Goal: Information Seeking & Learning: Compare options

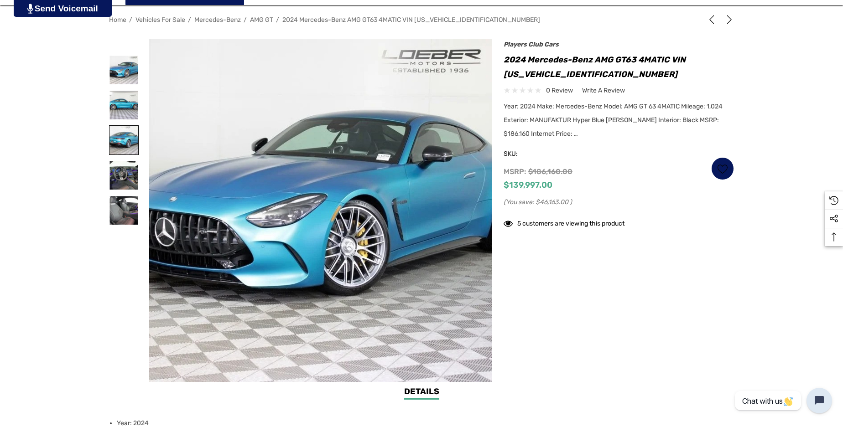
click at [125, 142] on img at bounding box center [123, 140] width 29 height 29
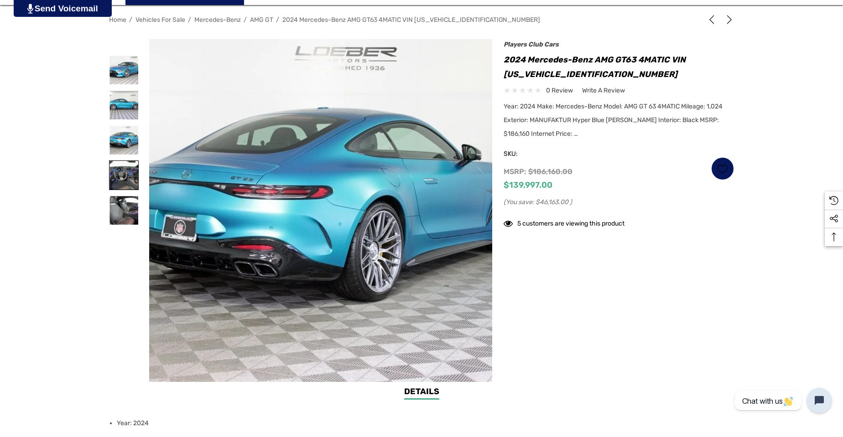
click at [127, 170] on img at bounding box center [123, 175] width 29 height 29
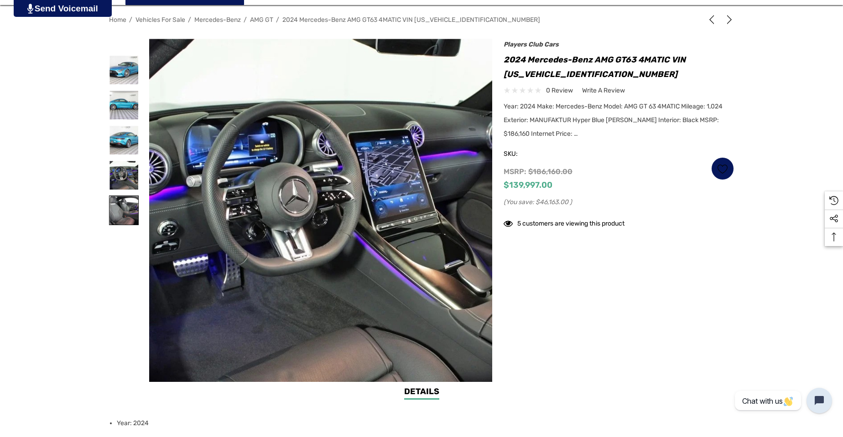
click at [128, 198] on img at bounding box center [123, 210] width 29 height 29
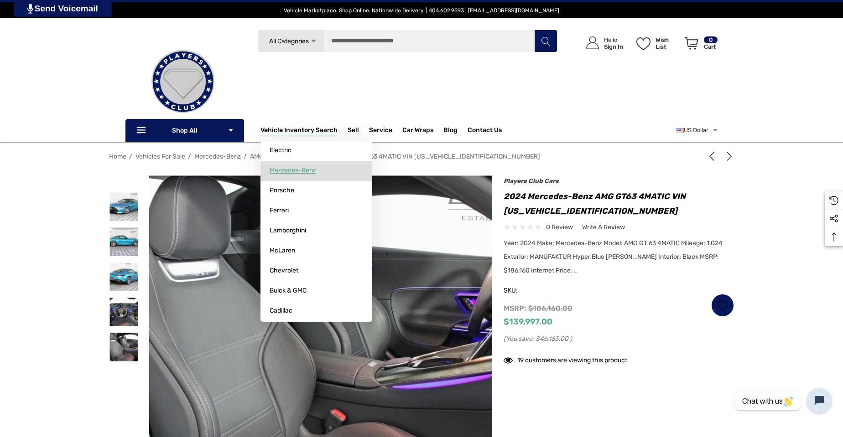
click at [311, 170] on span "Mercedes-Benz" at bounding box center [293, 170] width 47 height 8
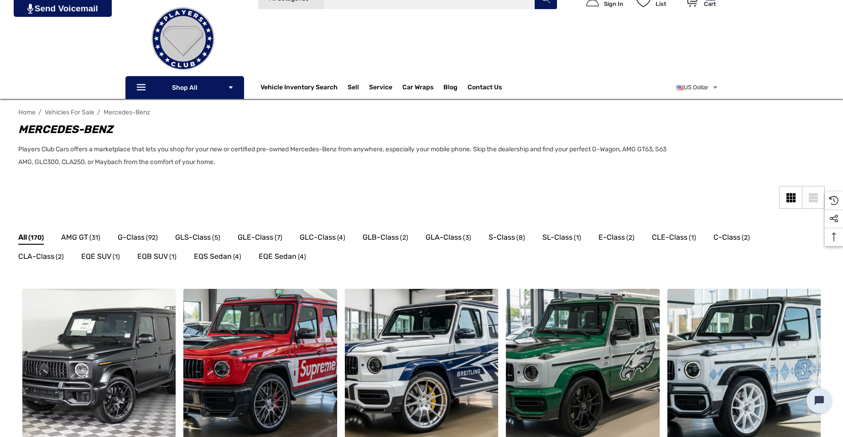
scroll to position [137, 0]
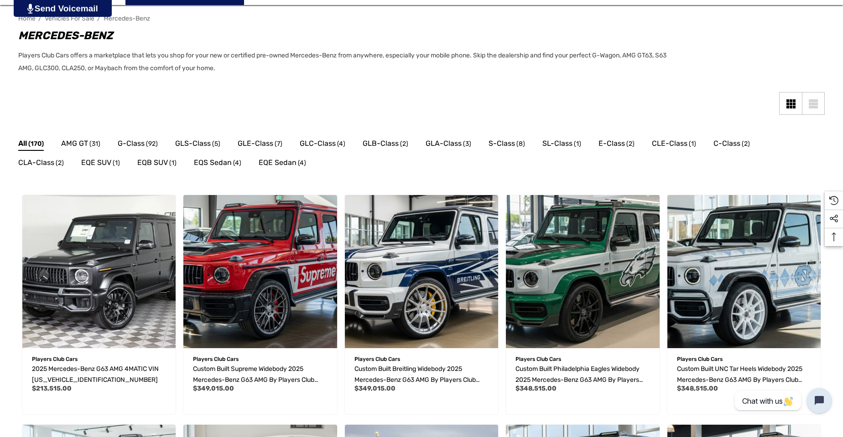
click at [82, 137] on div "AMG GT (31)" at bounding box center [89, 144] width 57 height 19
click at [81, 144] on span "AMG GT" at bounding box center [74, 144] width 27 height 12
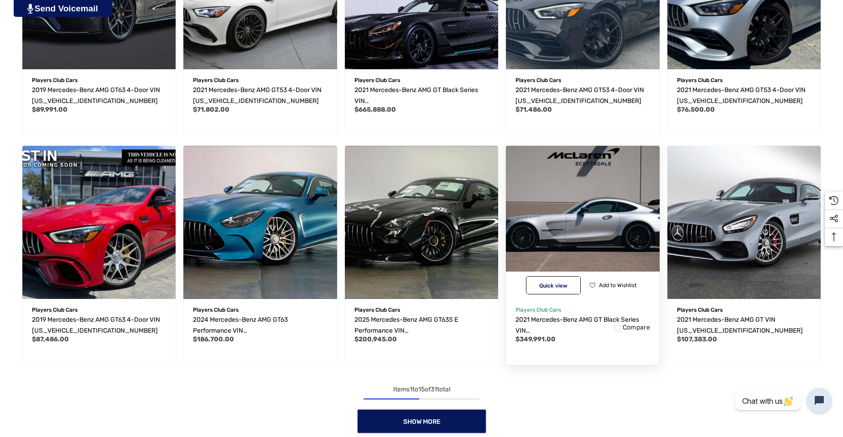
scroll to position [593, 0]
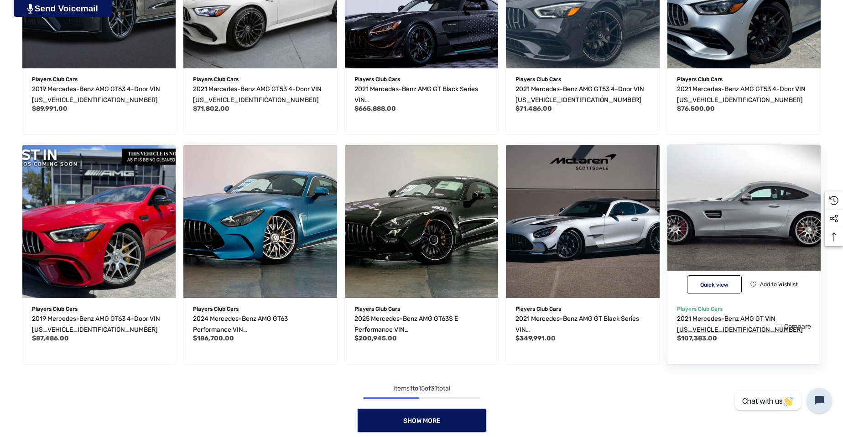
click at [734, 319] on span "2021 Mercedes-Benz AMG GT VIN [US_VEHICLE_IDENTIFICATION_NUMBER]" at bounding box center [740, 324] width 126 height 19
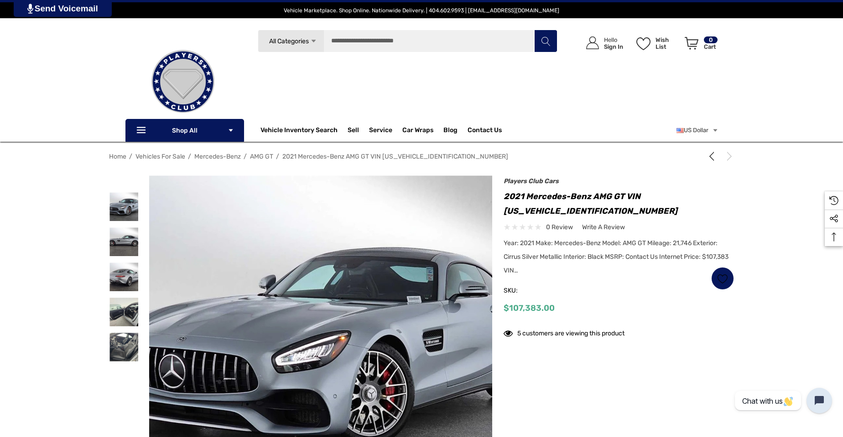
scroll to position [91, 0]
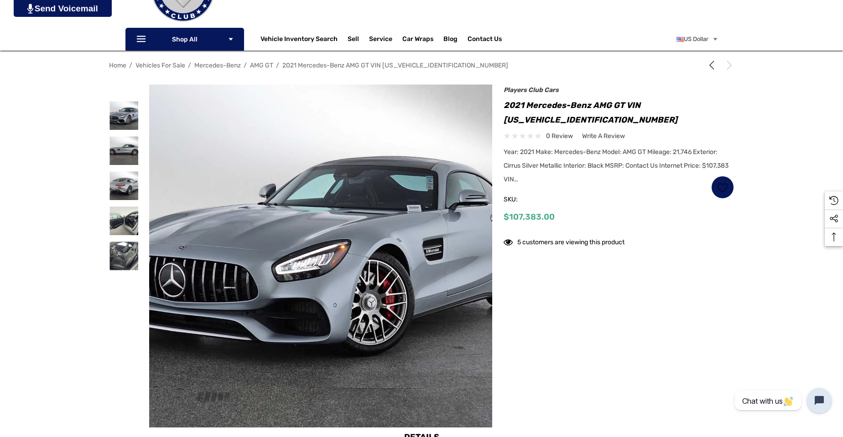
click at [599, 101] on h1 "2021 Mercedes-Benz AMG GT VIN [US_VEHICLE_IDENTIFICATION_NUMBER]" at bounding box center [619, 112] width 230 height 29
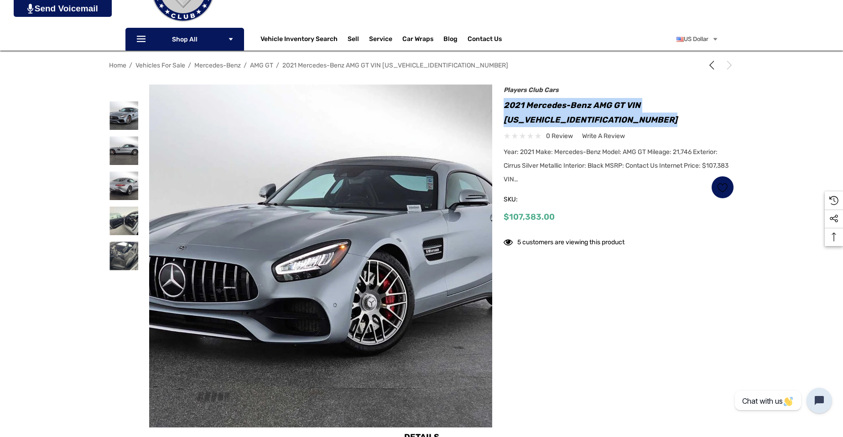
click at [599, 101] on h1 "2021 Mercedes-Benz AMG GT VIN [US_VEHICLE_IDENTIFICATION_NUMBER]" at bounding box center [619, 112] width 230 height 29
click at [691, 126] on h1 "2021 Mercedes-Benz AMG GT VIN [US_VEHICLE_IDENTIFICATION_NUMBER]" at bounding box center [619, 112] width 230 height 29
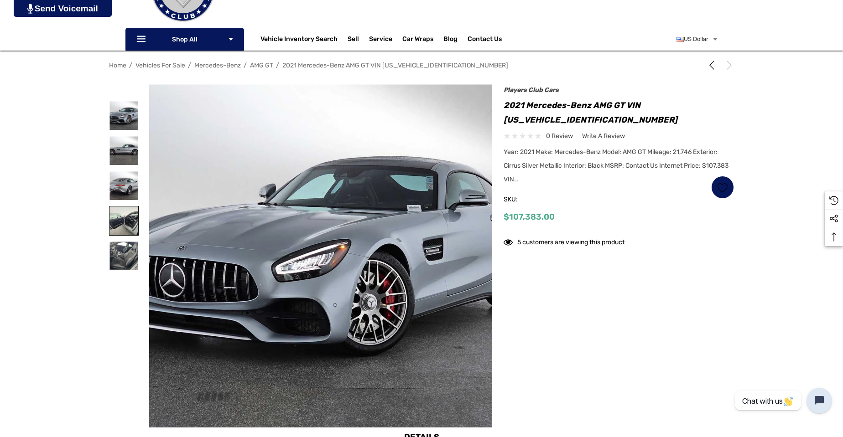
click at [133, 231] on img at bounding box center [123, 221] width 29 height 29
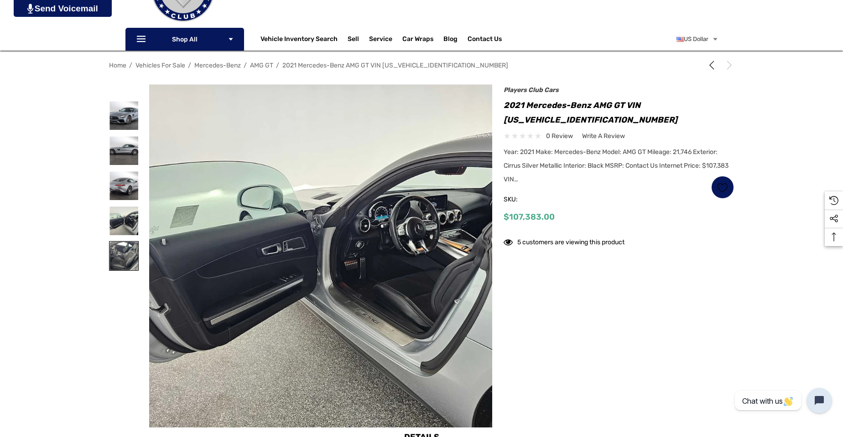
click at [128, 250] on img at bounding box center [123, 256] width 29 height 29
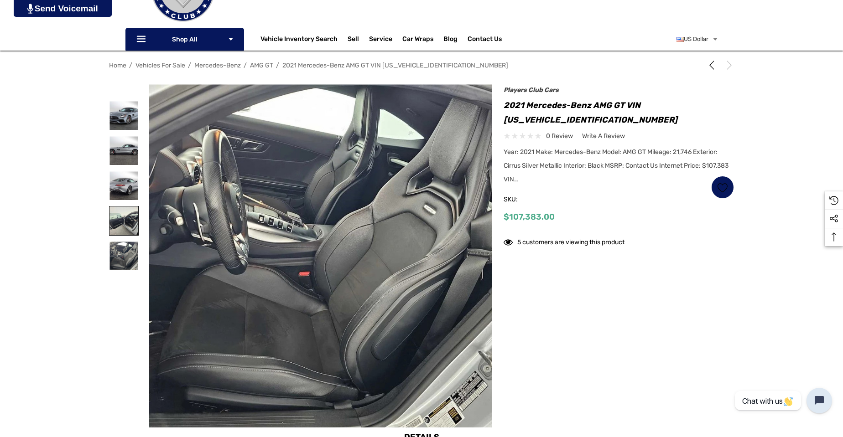
click at [130, 224] on img at bounding box center [123, 221] width 29 height 29
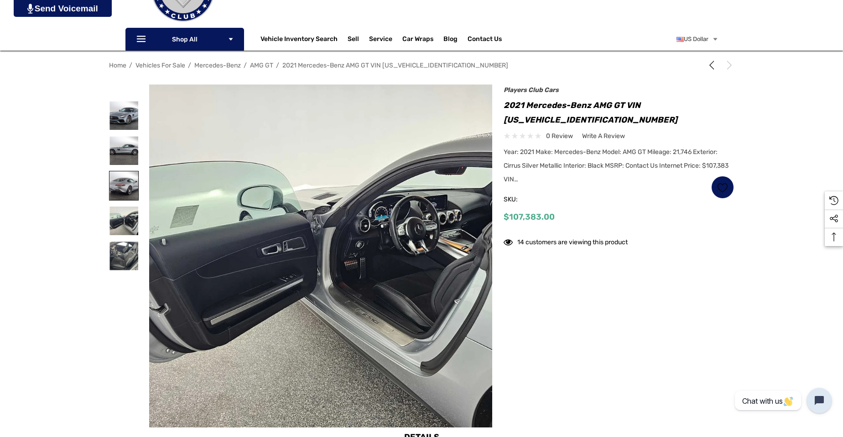
click at [127, 194] on img at bounding box center [123, 186] width 29 height 29
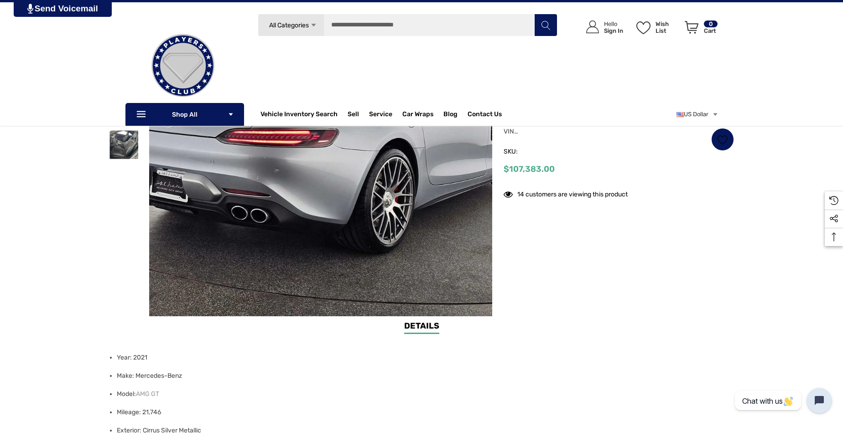
scroll to position [137, 0]
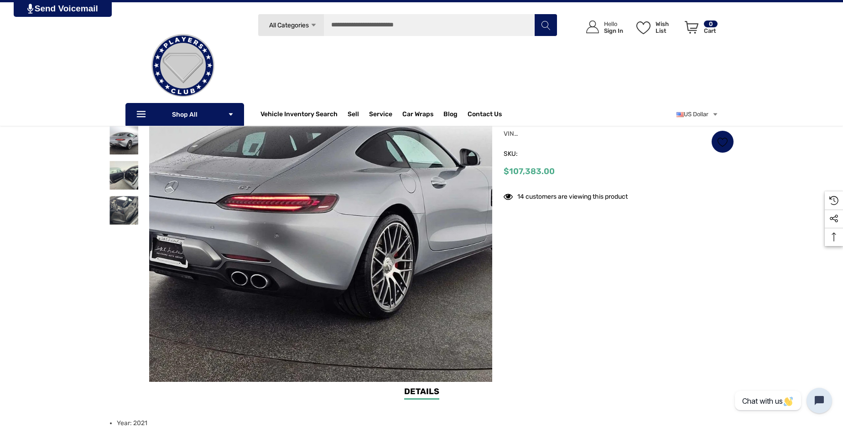
click at [121, 193] on div at bounding box center [124, 210] width 30 height 35
click at [123, 208] on img at bounding box center [123, 210] width 29 height 29
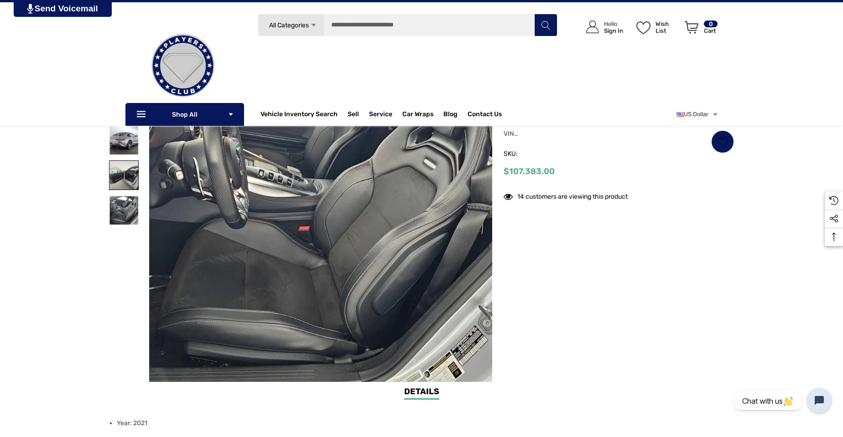
click at [119, 174] on img at bounding box center [123, 175] width 29 height 29
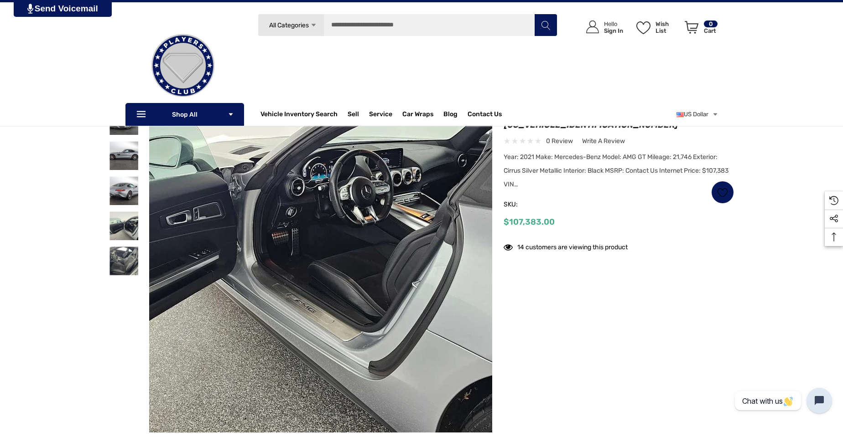
scroll to position [0, 0]
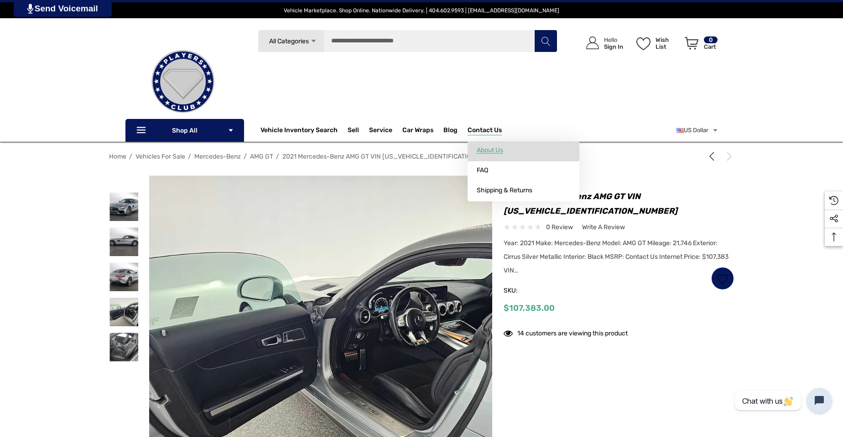
click at [489, 143] on link "About Us" at bounding box center [524, 150] width 112 height 18
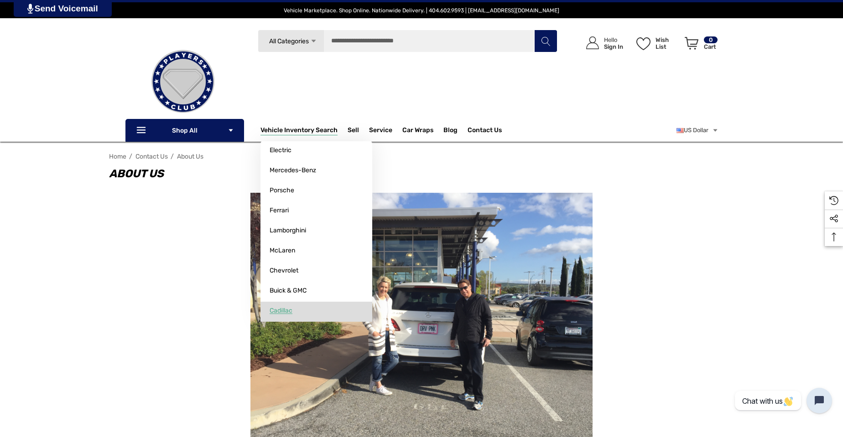
click at [298, 307] on link "Cadillac" at bounding box center [316, 311] width 112 height 18
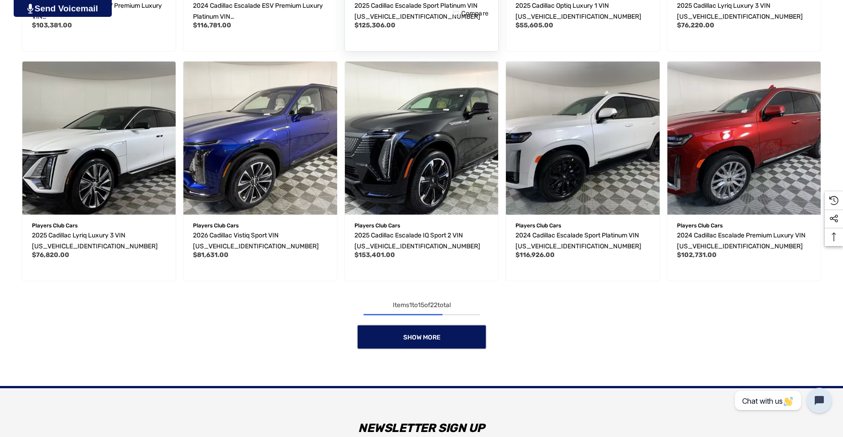
scroll to position [730, 0]
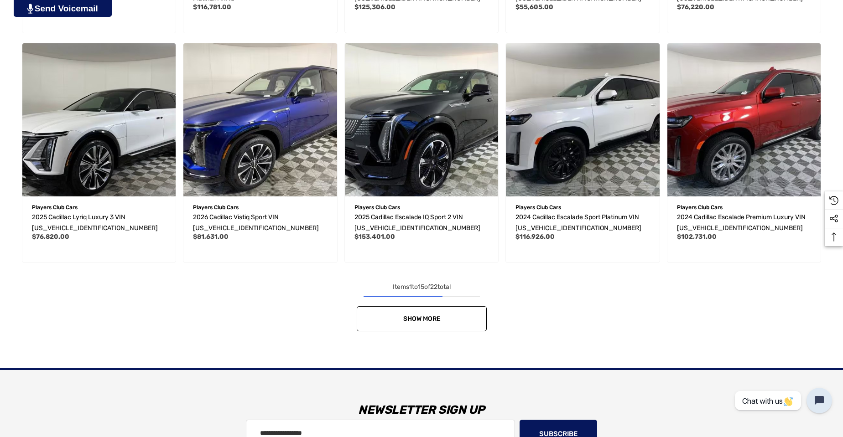
click at [440, 327] on link "Show More" at bounding box center [422, 319] width 130 height 25
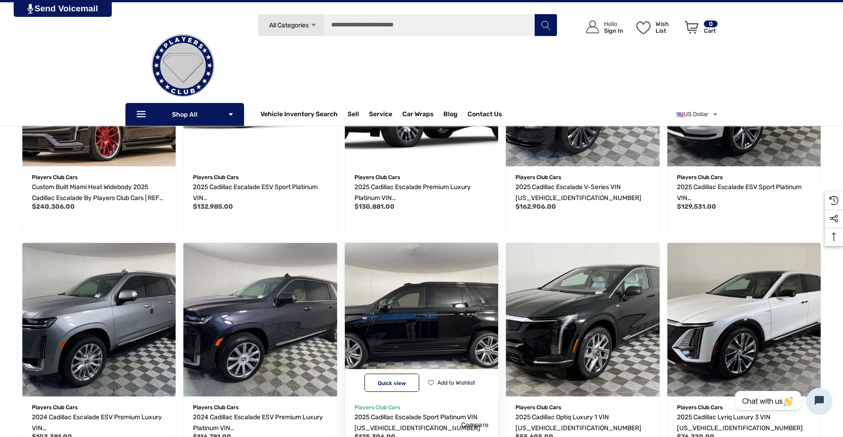
scroll to position [274, 0]
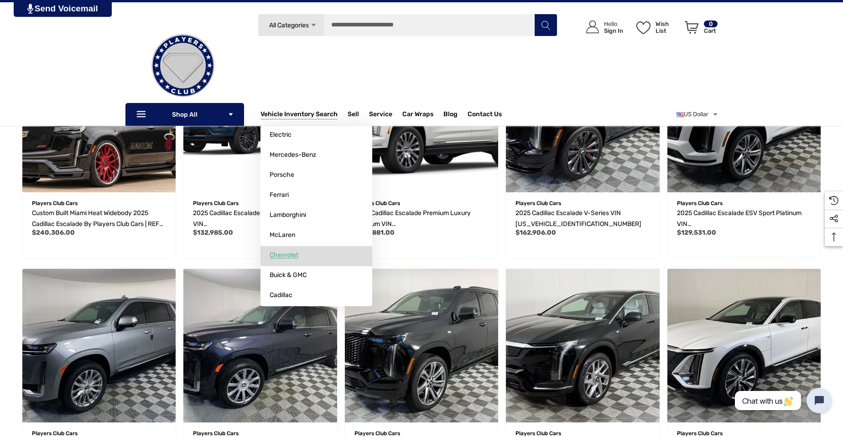
click at [303, 254] on link "Chevrolet" at bounding box center [316, 255] width 112 height 18
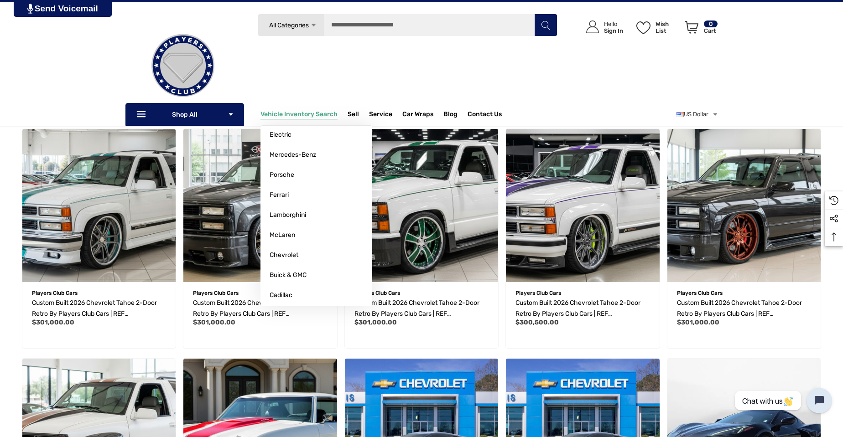
scroll to position [182, 0]
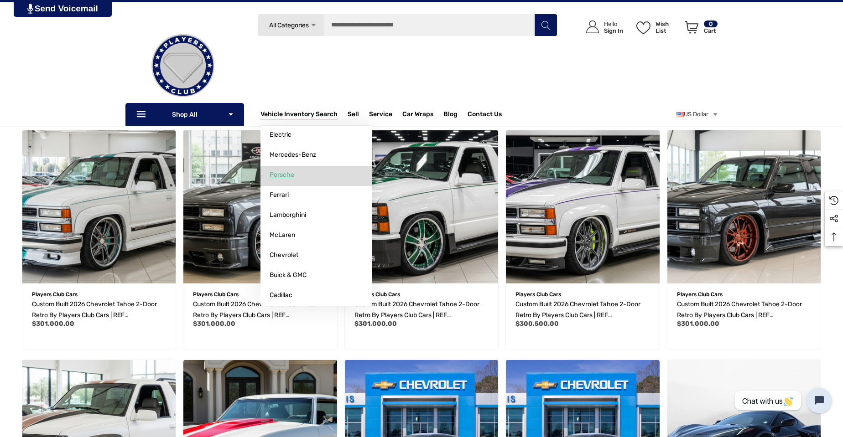
click at [299, 176] on link "Porsche" at bounding box center [316, 175] width 112 height 18
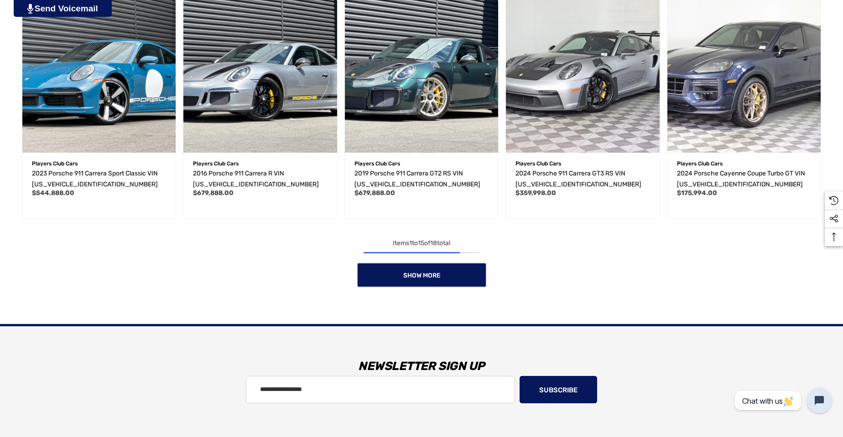
scroll to position [775, 0]
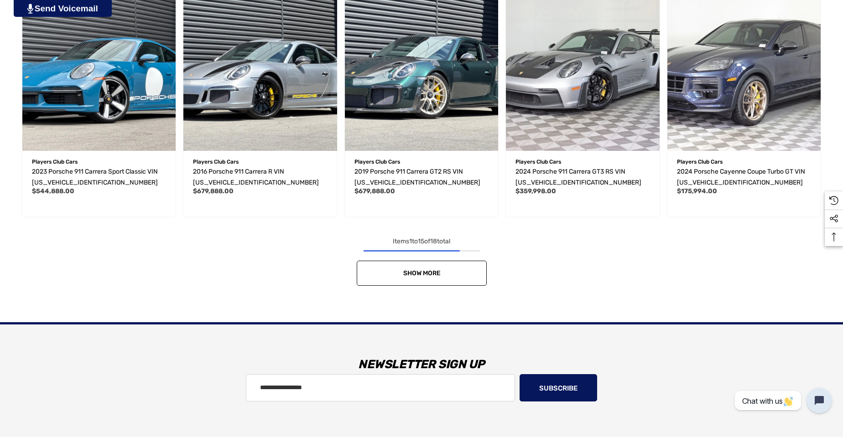
click at [423, 273] on span "Show More" at bounding box center [421, 274] width 37 height 8
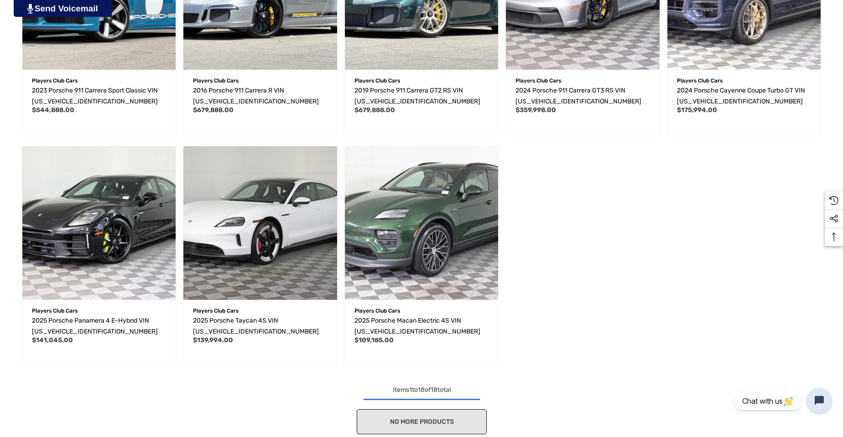
scroll to position [867, 0]
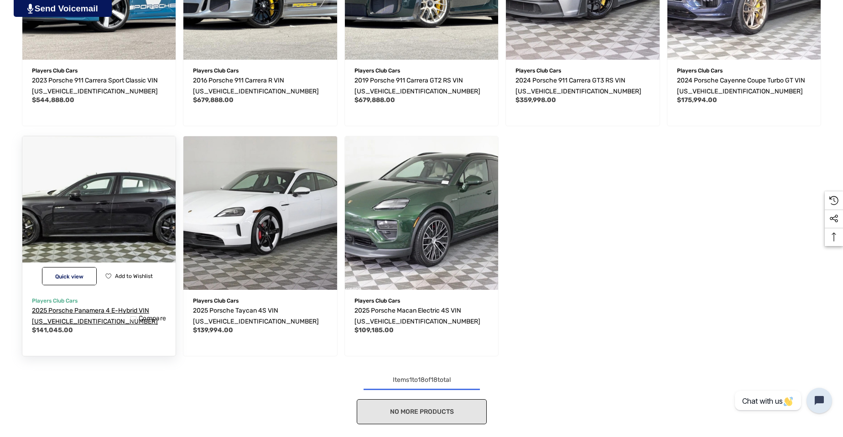
click at [105, 309] on span "2025 Porsche Panamera 4 E-Hybrid VIN WP0AE2YA9SL045390" at bounding box center [95, 316] width 126 height 19
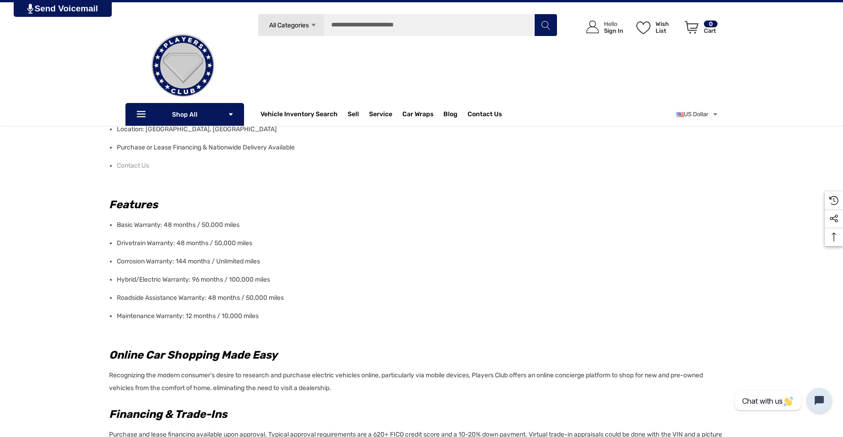
scroll to position [593, 0]
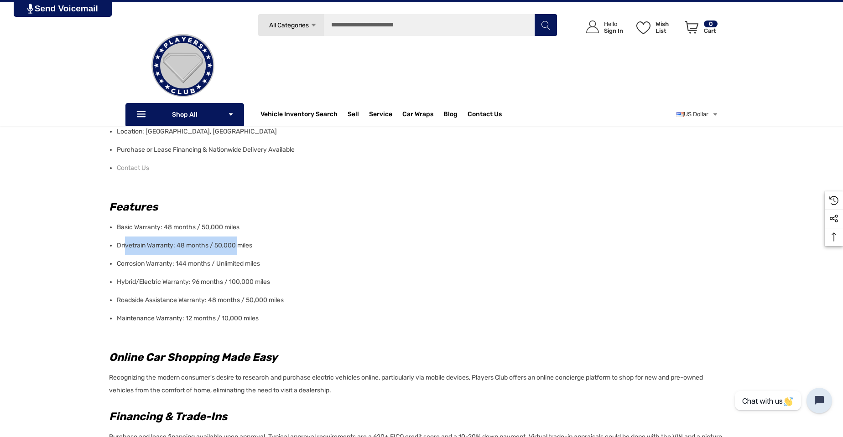
drag, startPoint x: 126, startPoint y: 245, endPoint x: 240, endPoint y: 252, distance: 113.8
click at [240, 252] on li "Drivetrain Warranty: 48 months / 50,000 miles" at bounding box center [423, 246] width 612 height 18
click at [271, 253] on li "Drivetrain Warranty: 48 months / 50,000 miles" at bounding box center [423, 246] width 612 height 18
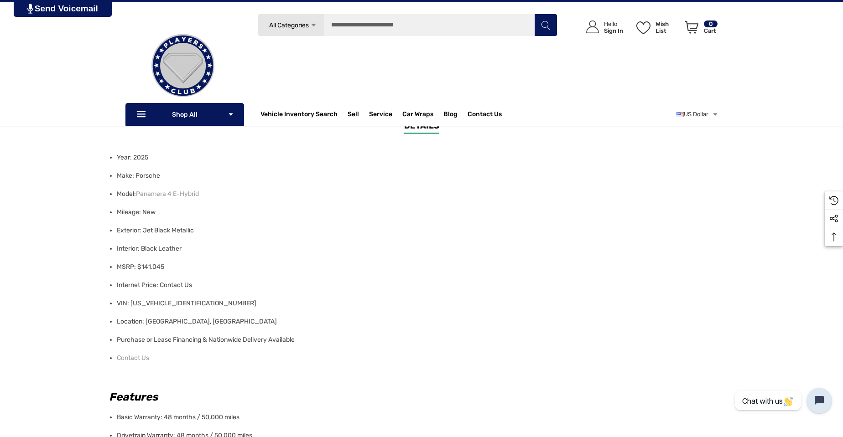
scroll to position [274, 0]
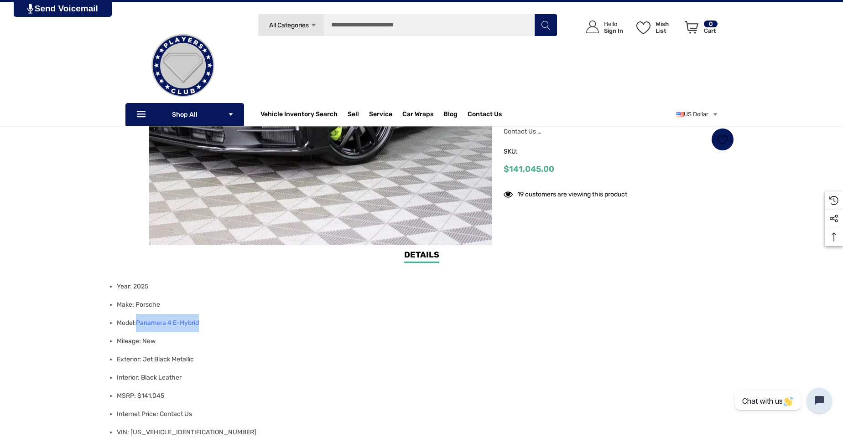
drag, startPoint x: 223, startPoint y: 324, endPoint x: 139, endPoint y: 322, distance: 84.4
click at [139, 322] on li "Model: Panamera 4 E-Hybrid" at bounding box center [423, 323] width 612 height 18
copy link "Panamera 4 E-Hybrid"
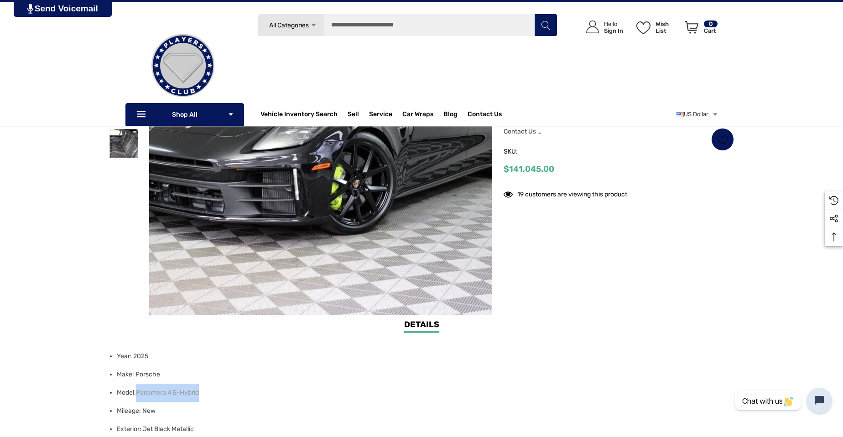
scroll to position [46, 0]
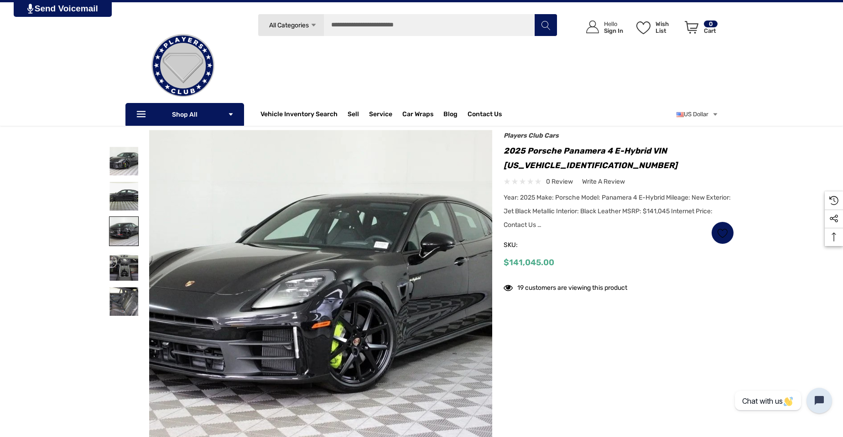
click at [122, 226] on img at bounding box center [123, 231] width 29 height 29
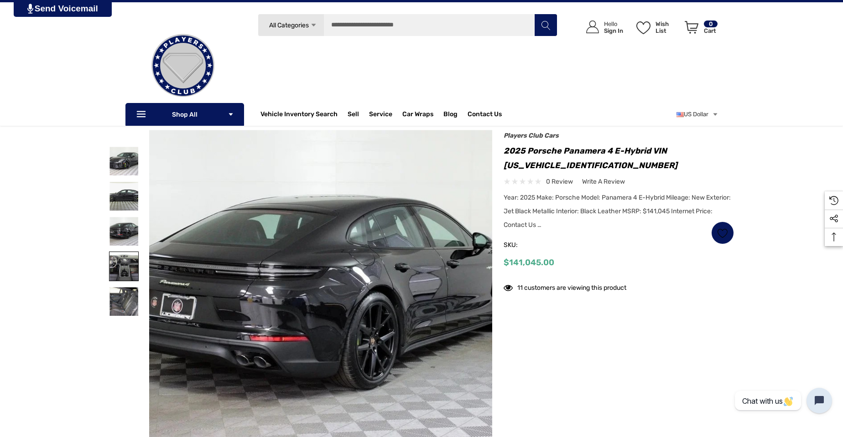
click at [122, 276] on img at bounding box center [123, 266] width 29 height 29
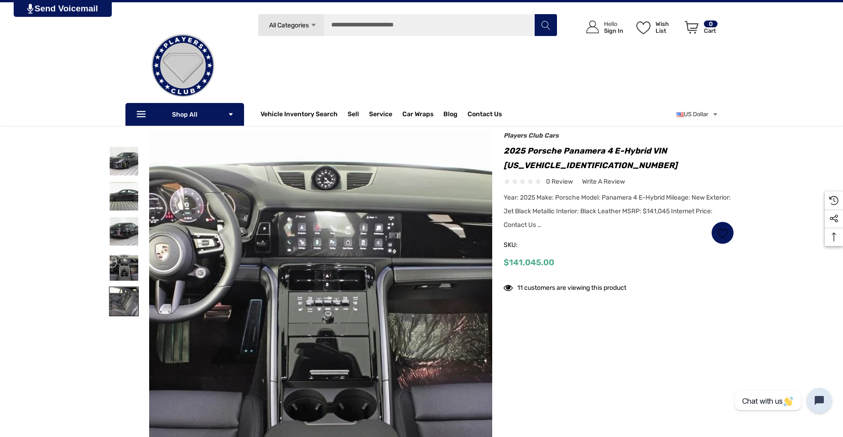
click at [121, 299] on img at bounding box center [123, 301] width 29 height 29
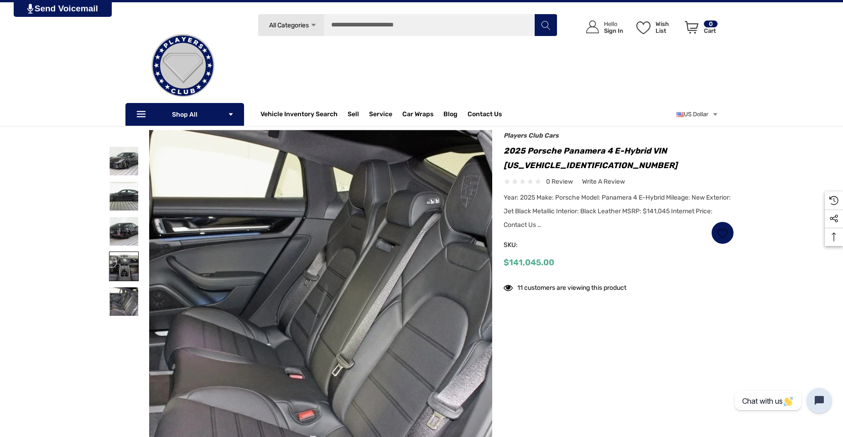
click at [123, 269] on img at bounding box center [123, 266] width 29 height 29
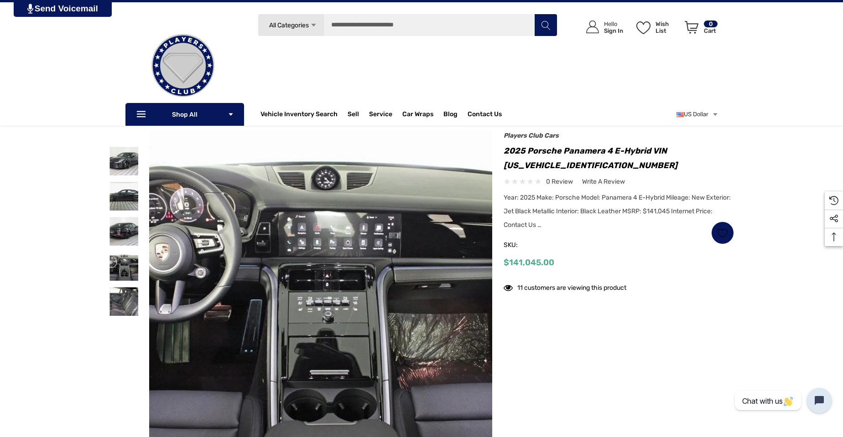
drag, startPoint x: 394, startPoint y: 0, endPoint x: 612, endPoint y: 94, distance: 237.6
click at [618, 115] on div "US Dollar Select currency US Dollar" at bounding box center [637, 114] width 161 height 23
click at [206, 71] on img at bounding box center [182, 65] width 91 height 91
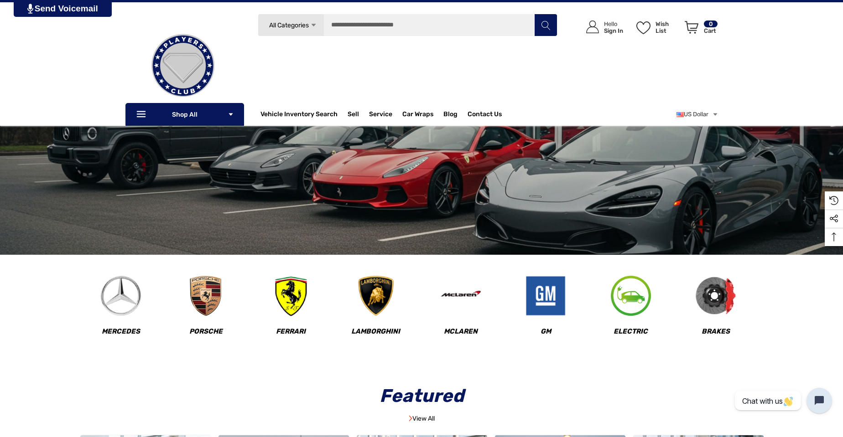
scroll to position [137, 0]
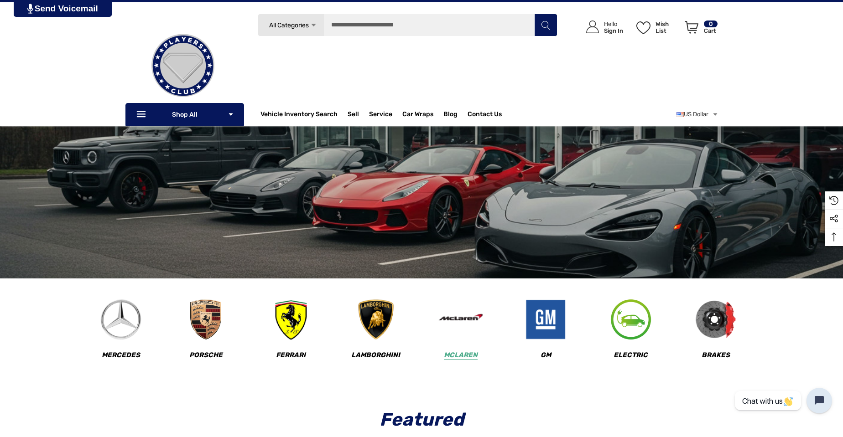
click at [454, 322] on img at bounding box center [460, 319] width 45 height 45
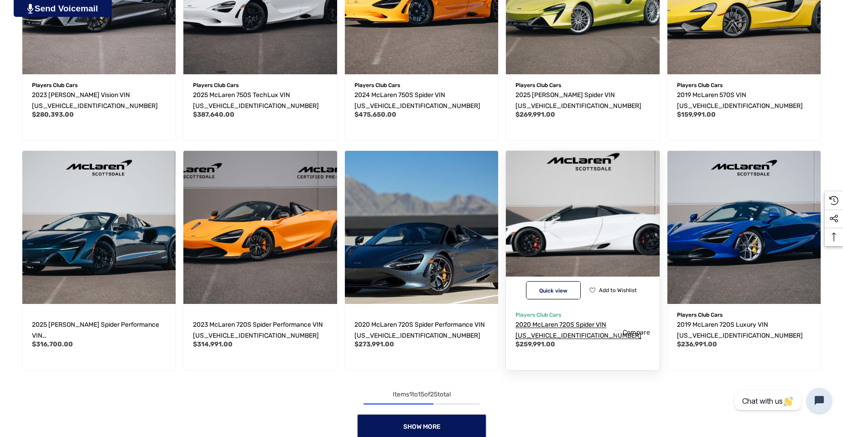
scroll to position [639, 0]
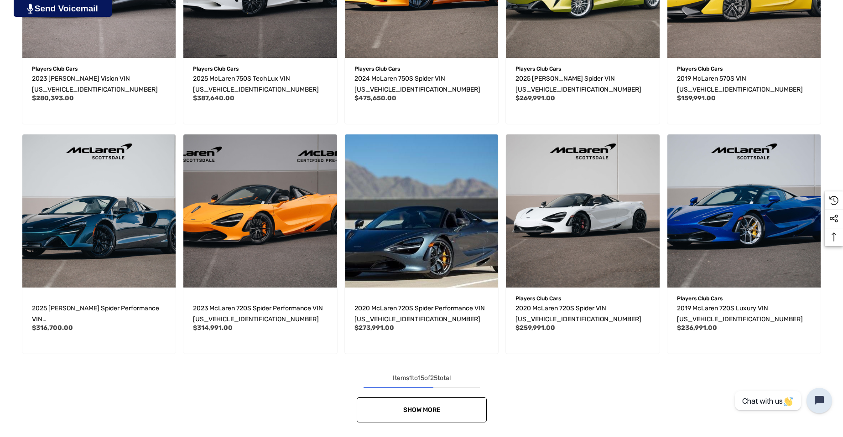
click at [443, 404] on link "Show More" at bounding box center [422, 410] width 130 height 25
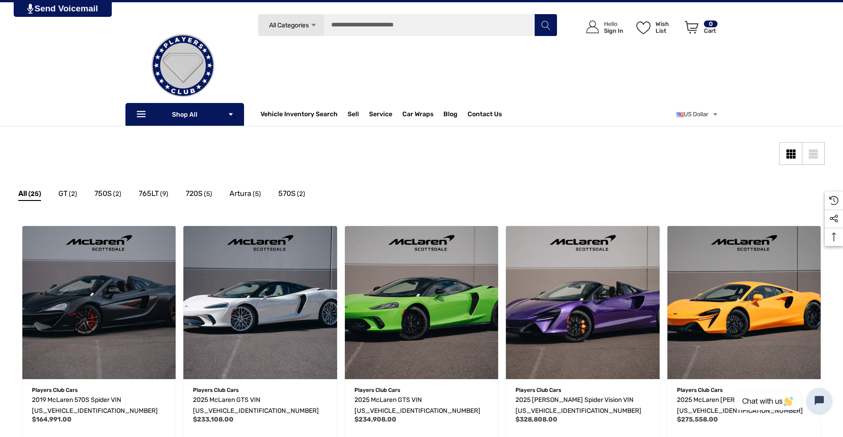
scroll to position [0, 0]
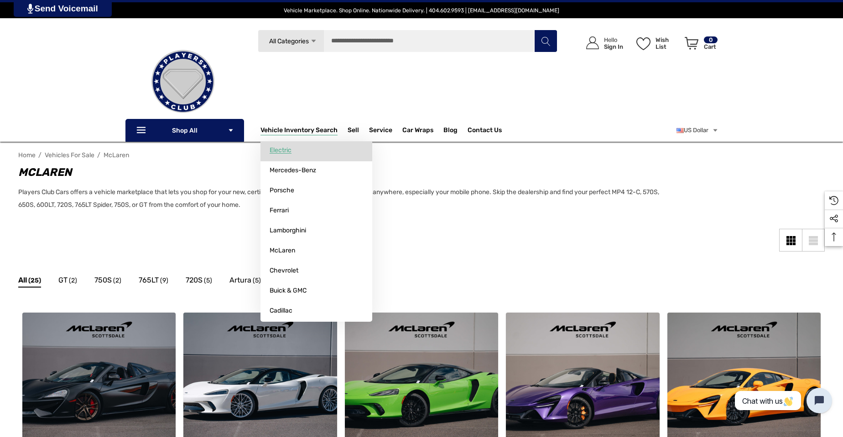
click at [298, 152] on link "Electric" at bounding box center [316, 150] width 112 height 18
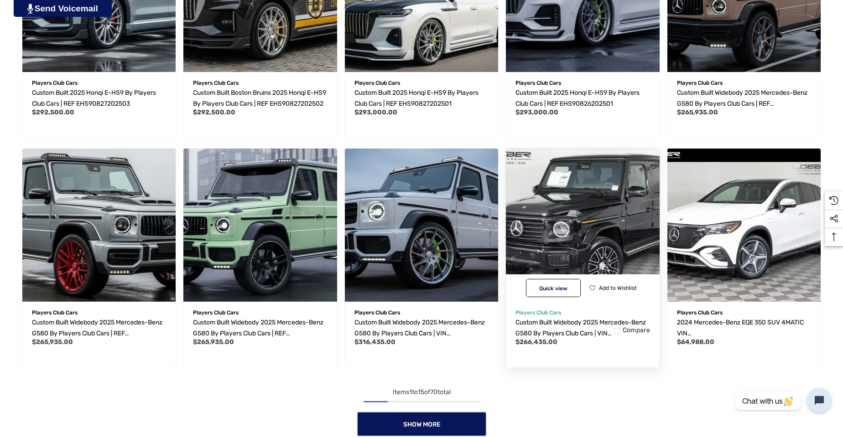
scroll to position [593, 0]
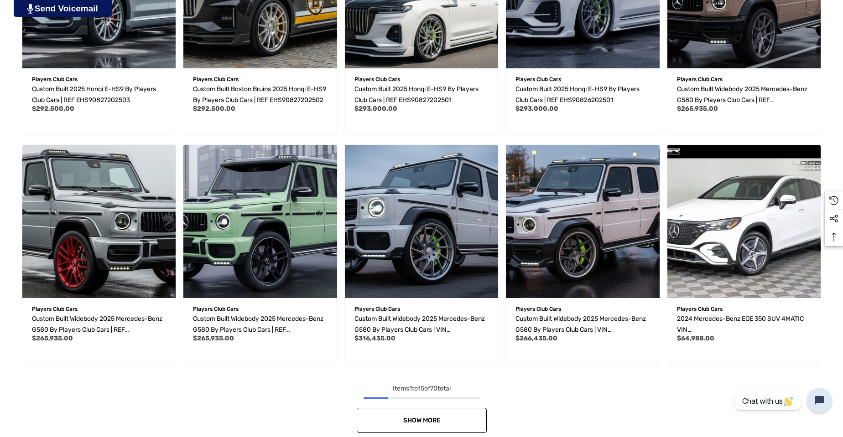
click at [419, 414] on link "Show More" at bounding box center [422, 420] width 130 height 25
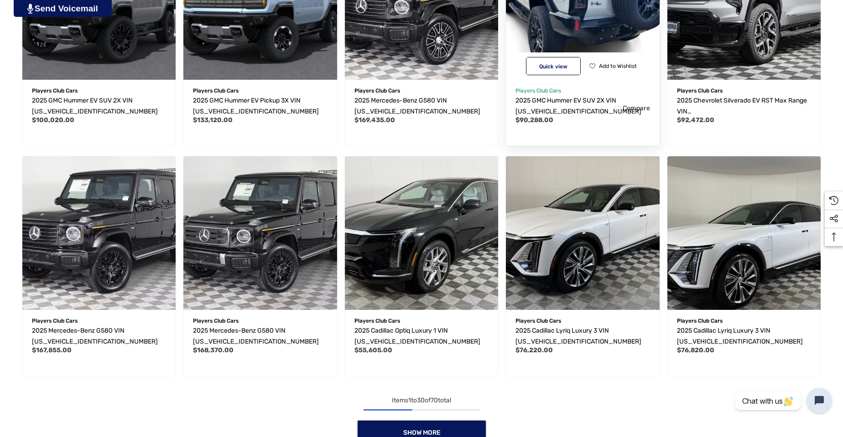
scroll to position [1277, 0]
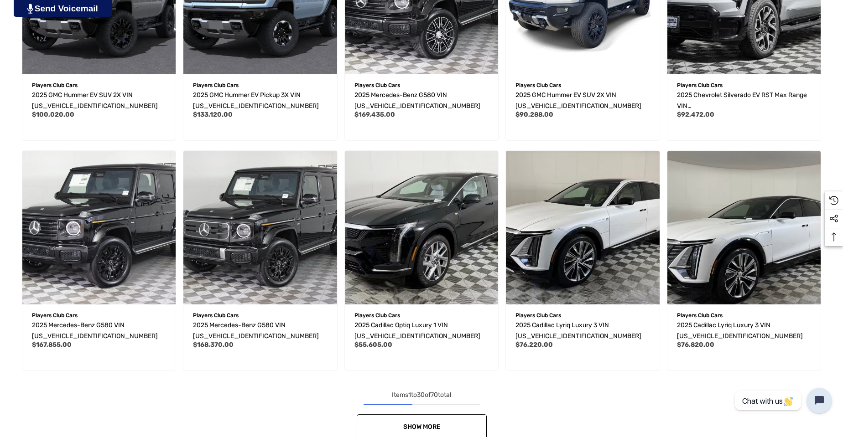
click at [436, 423] on span "Show More" at bounding box center [421, 427] width 37 height 8
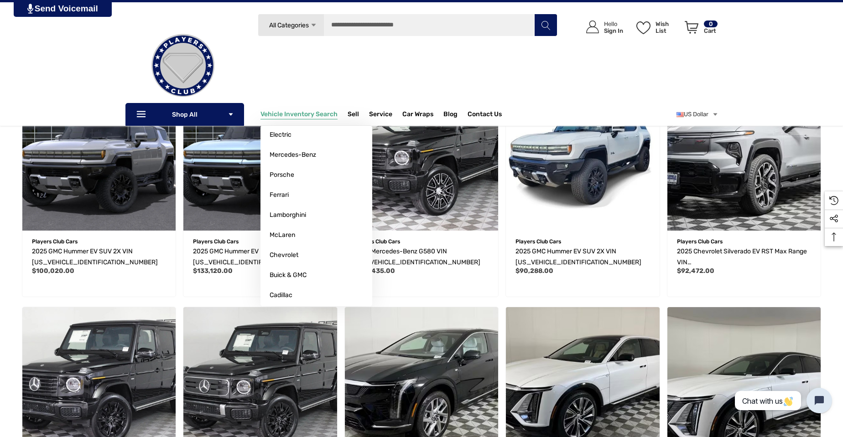
scroll to position [1095, 0]
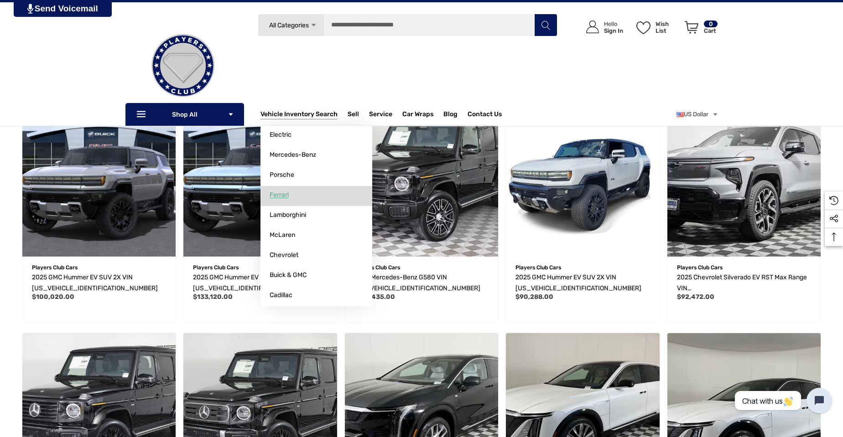
click at [294, 193] on link "Ferrari" at bounding box center [316, 195] width 112 height 18
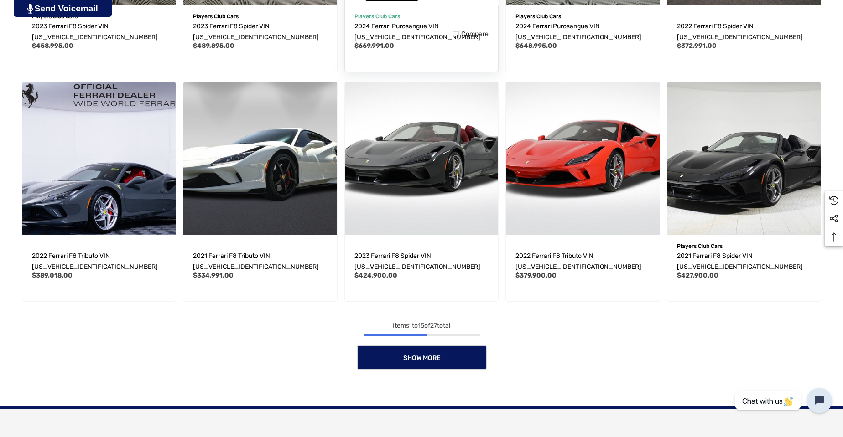
scroll to position [730, 0]
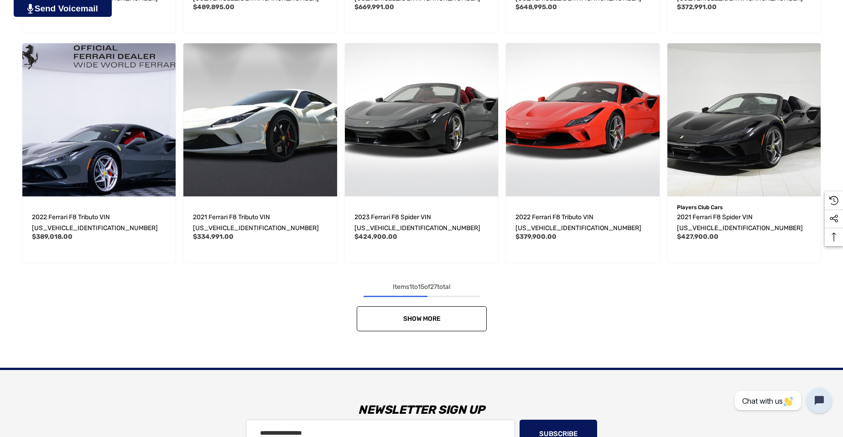
click at [432, 317] on span "Show More" at bounding box center [421, 319] width 37 height 8
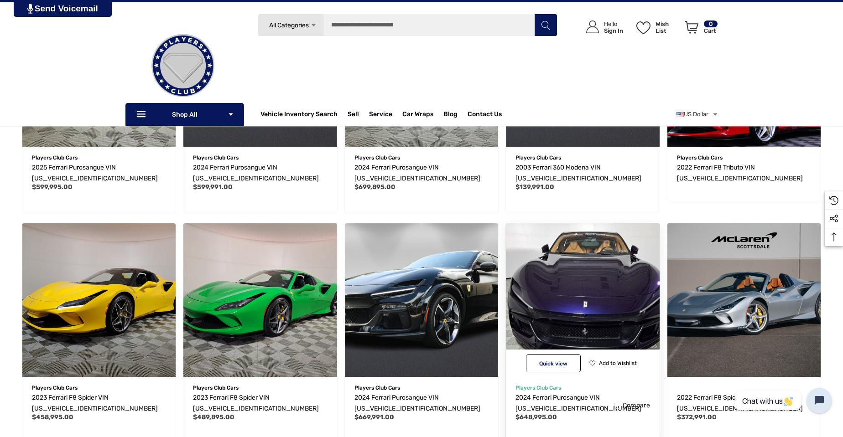
scroll to position [91, 0]
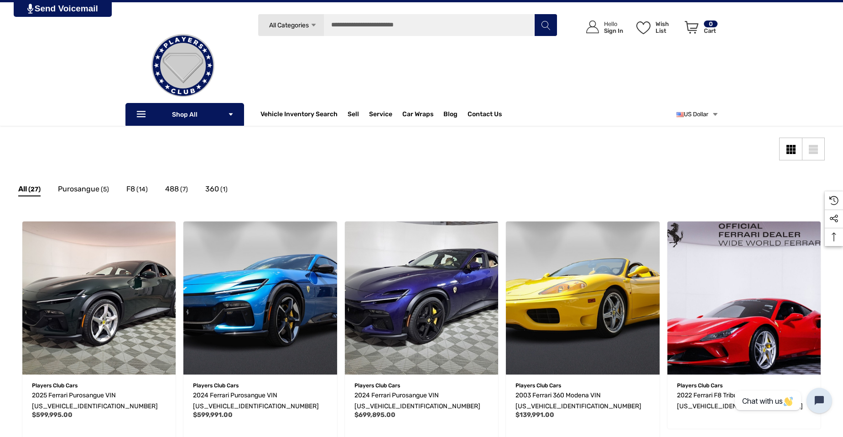
click at [704, 119] on link "US Dollar" at bounding box center [697, 114] width 42 height 18
click at [734, 176] on aside "Sidebar Close Close Categories Vehicles For Sale Electric AMG GT" at bounding box center [392, 174] width 749 height 14
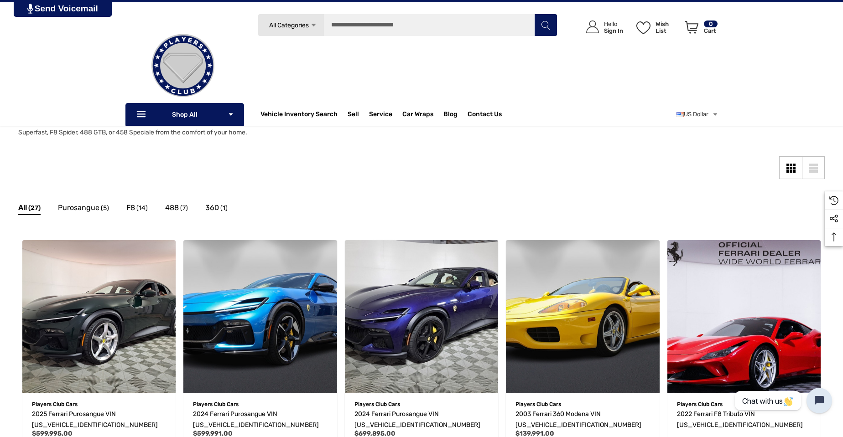
scroll to position [0, 0]
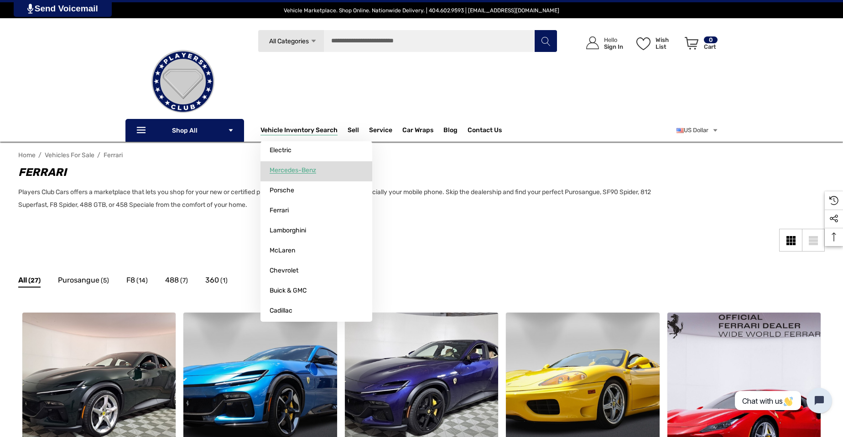
click at [309, 175] on link "Mercedes-Benz" at bounding box center [316, 170] width 112 height 18
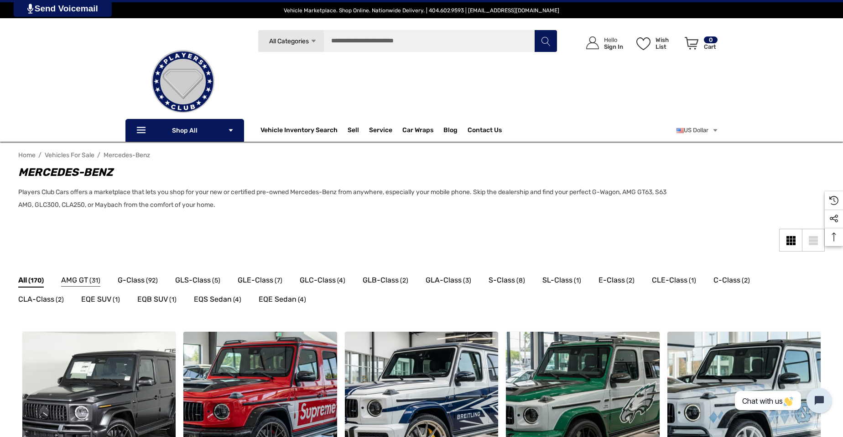
click at [80, 280] on span "AMG GT" at bounding box center [74, 281] width 27 height 12
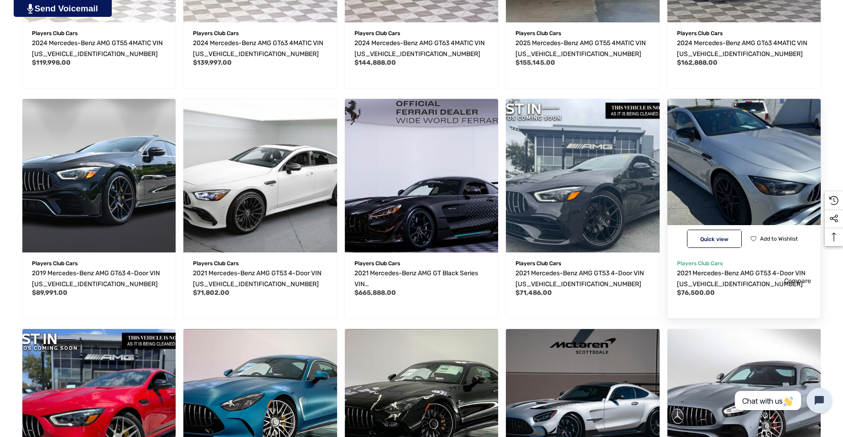
scroll to position [411, 0]
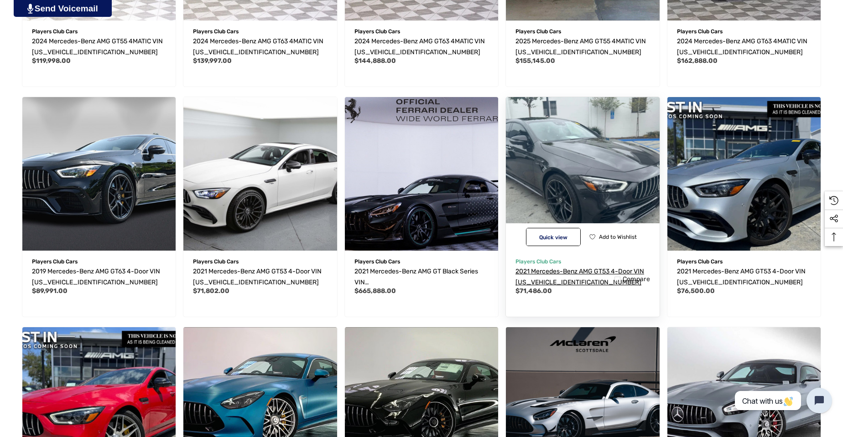
click at [598, 271] on span "2021 Mercedes-Benz AMG GT53 4-Door VIN [US_VEHICLE_IDENTIFICATION_NUMBER]" at bounding box center [579, 277] width 129 height 19
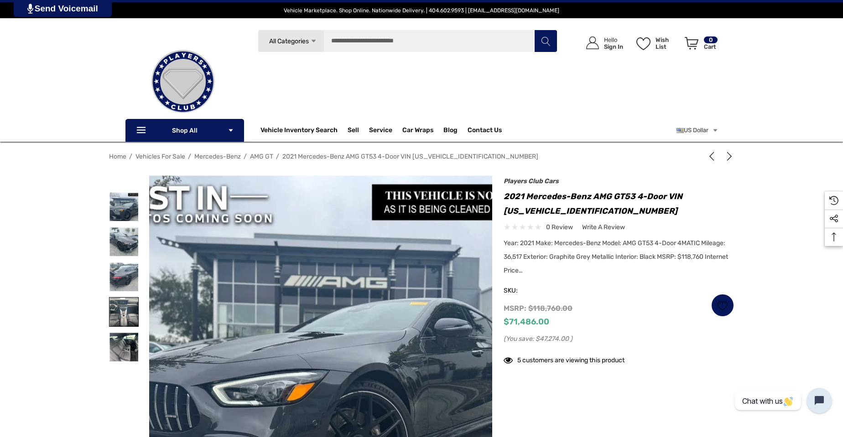
click at [125, 316] on img at bounding box center [123, 312] width 29 height 29
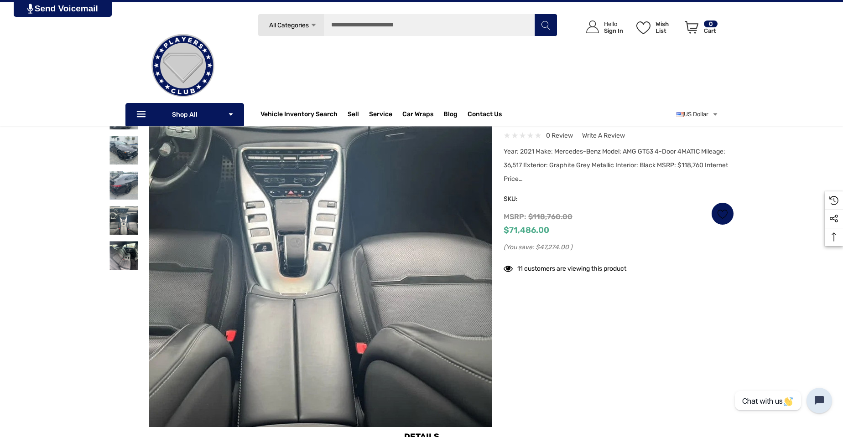
scroll to position [91, 0]
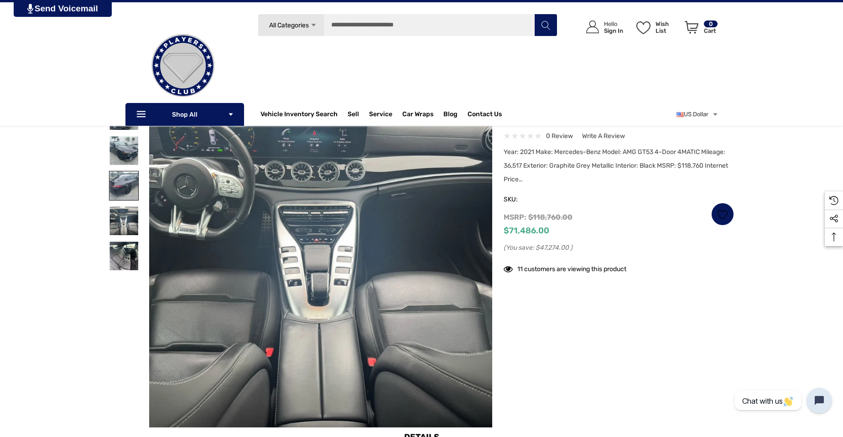
click at [110, 182] on img at bounding box center [123, 186] width 29 height 29
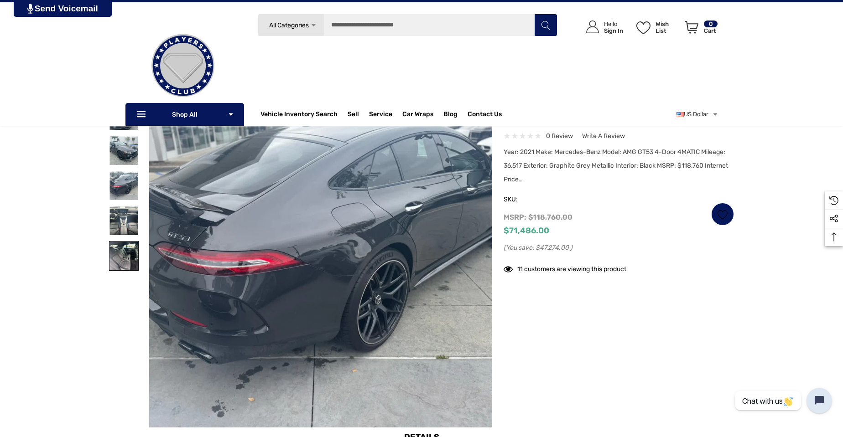
click at [129, 257] on img at bounding box center [123, 256] width 29 height 29
